Goal: Information Seeking & Learning: Understand process/instructions

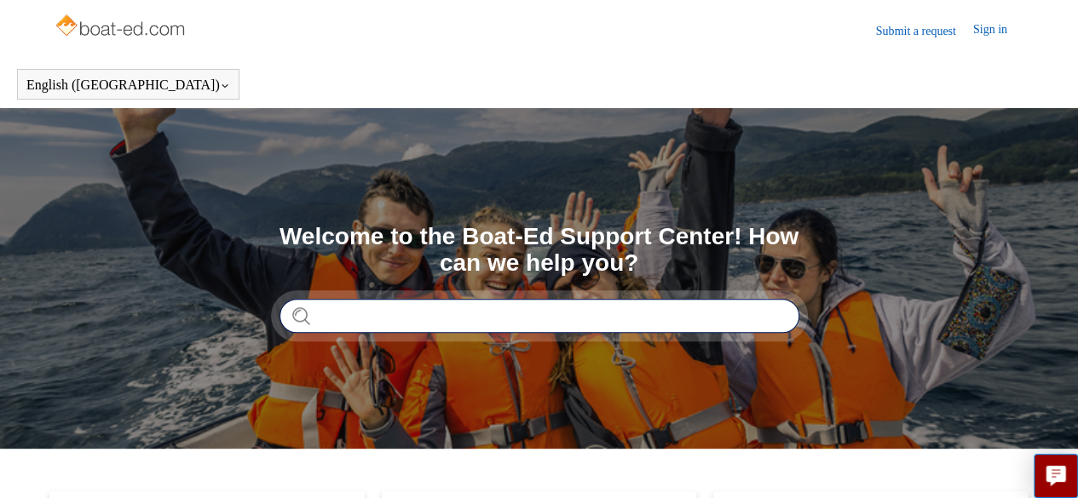
click at [373, 321] on input "Search" at bounding box center [539, 316] width 520 height 34
type input "*"
type input "**********"
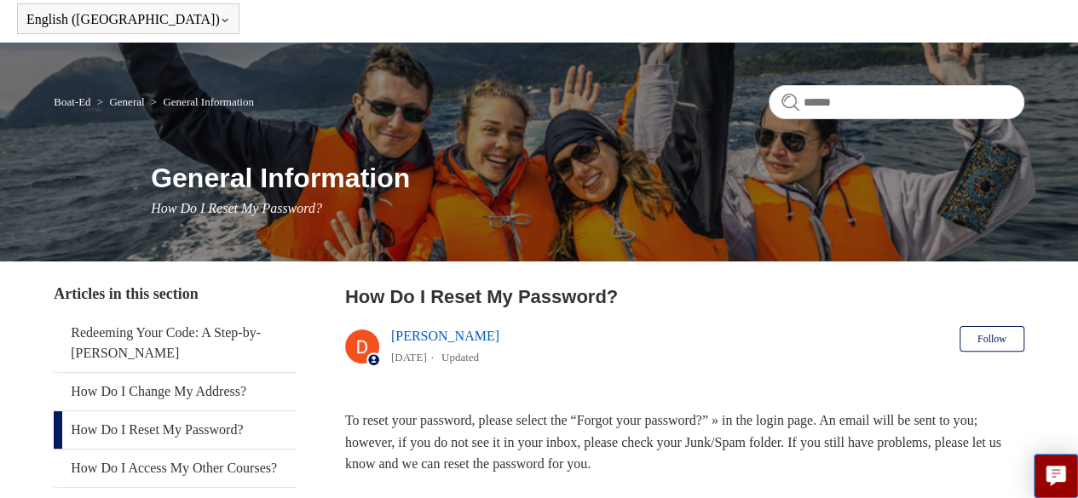
scroll to position [69, 0]
